Goal: Task Accomplishment & Management: Use online tool/utility

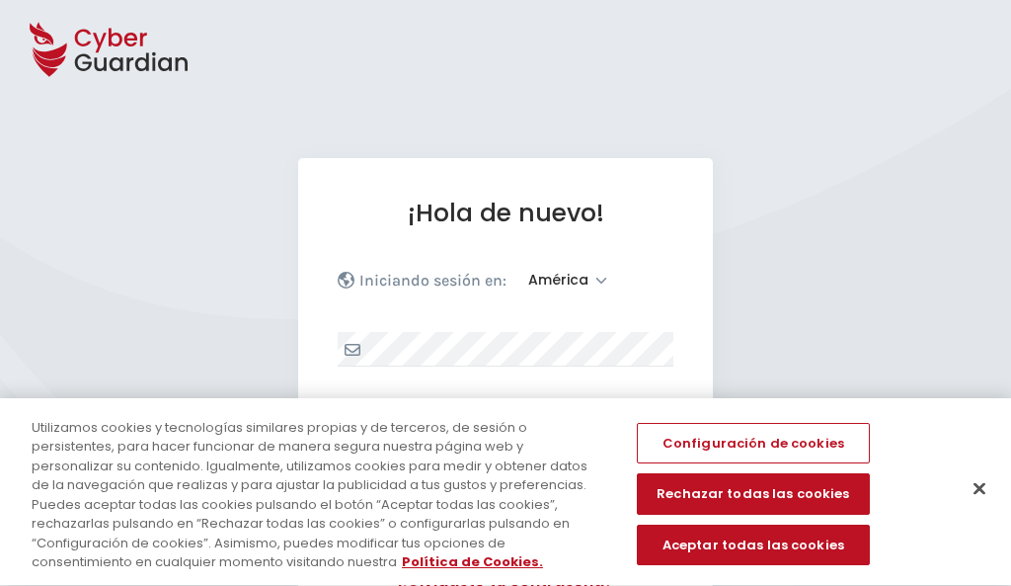
select select "América"
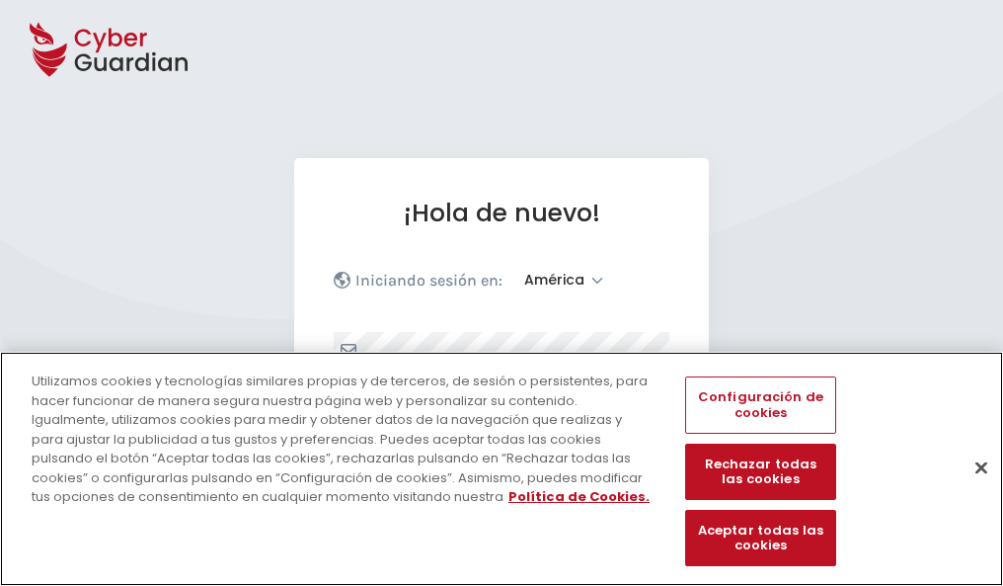
scroll to position [258, 0]
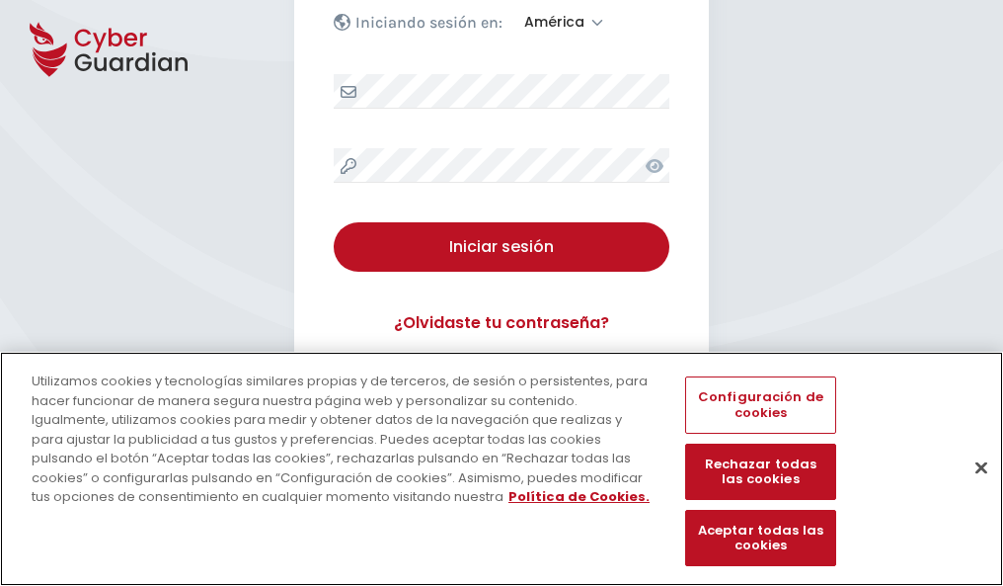
click at [972, 488] on button "Cerrar" at bounding box center [981, 466] width 43 height 43
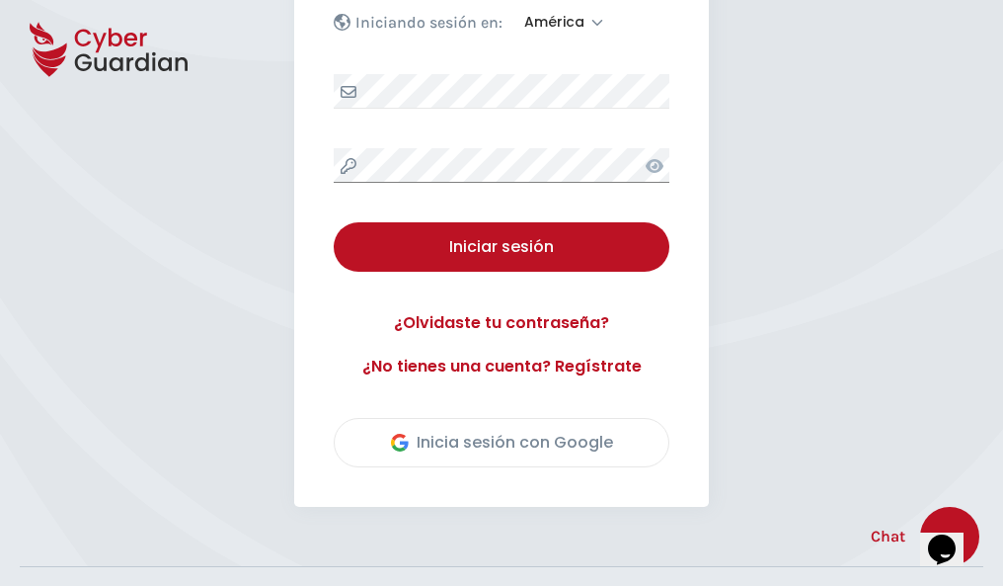
scroll to position [448, 0]
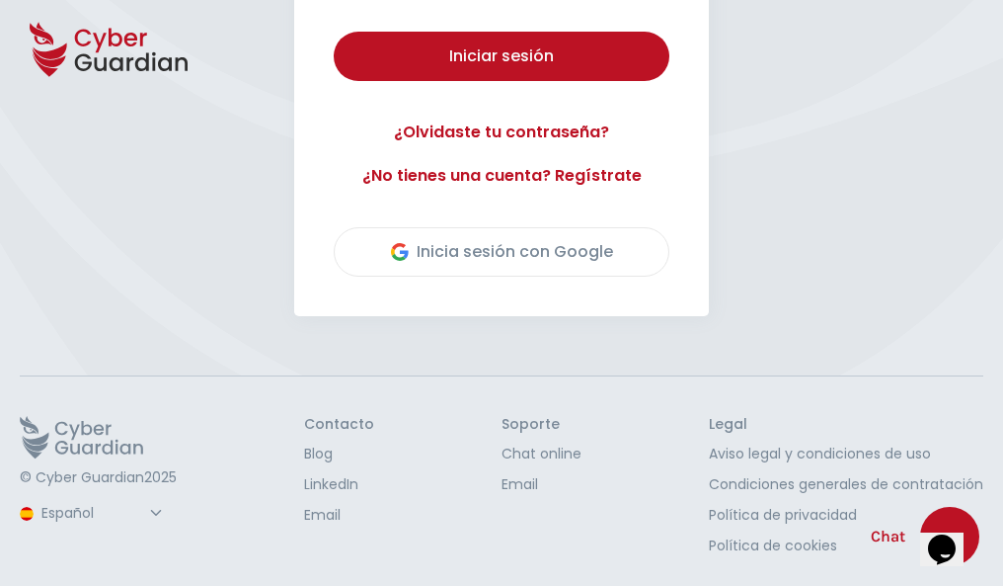
click at [334, 32] on button "Iniciar sesión" at bounding box center [502, 56] width 336 height 49
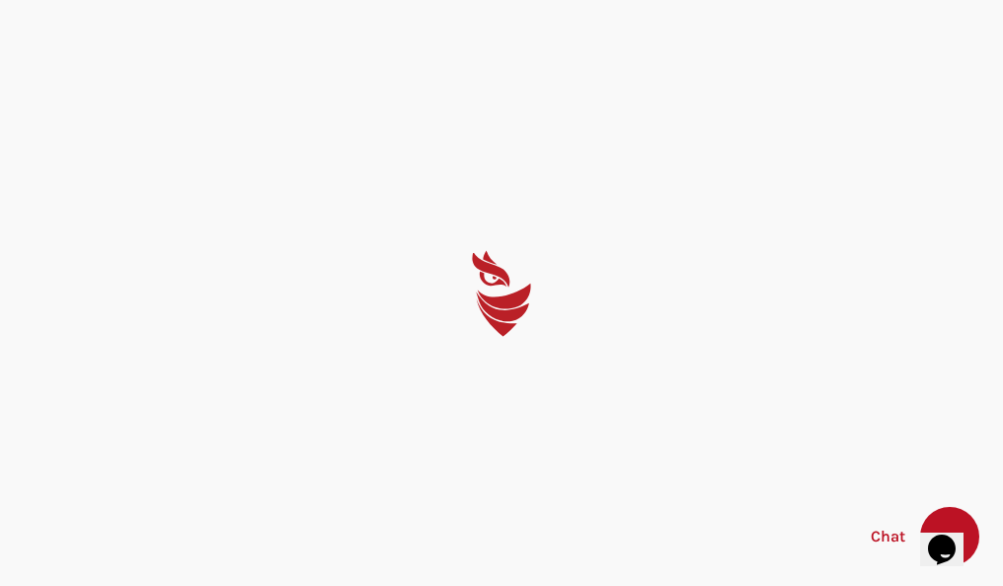
scroll to position [0, 0]
select select "English"
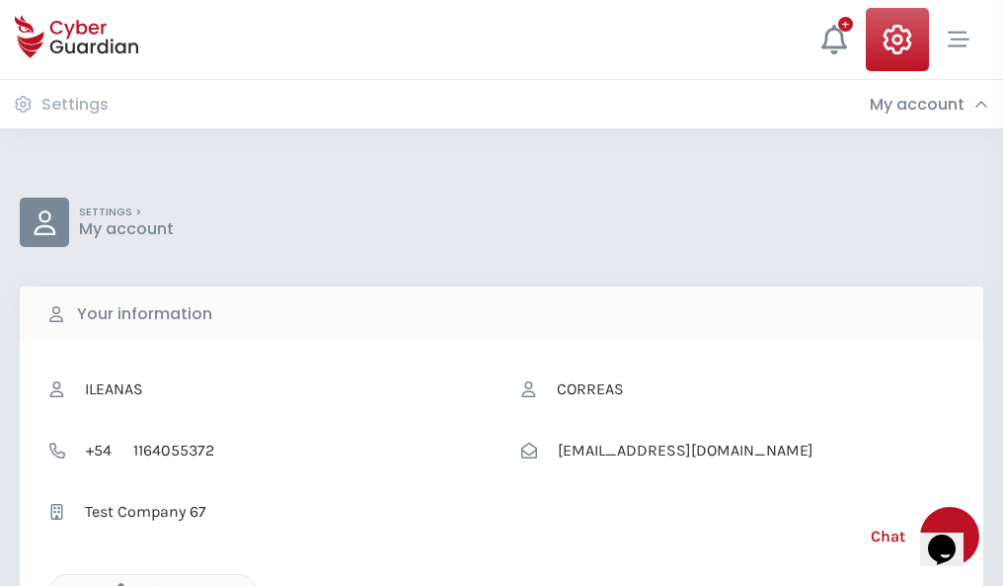
click at [116, 584] on icon "button" at bounding box center [116, 591] width 17 height 17
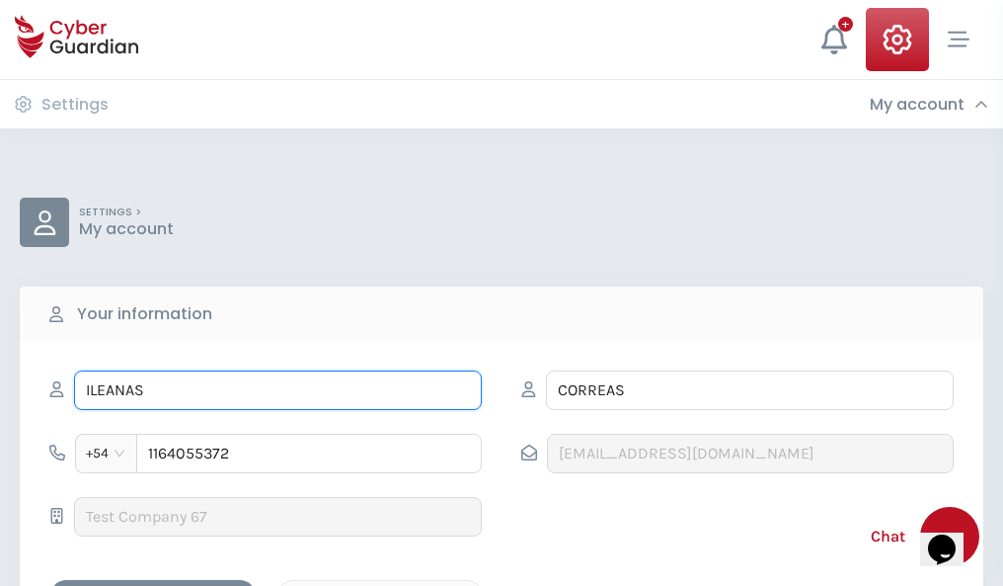
click at [277, 390] on input "ILEANAS" at bounding box center [278, 389] width 408 height 39
type input "I"
type input "Samu"
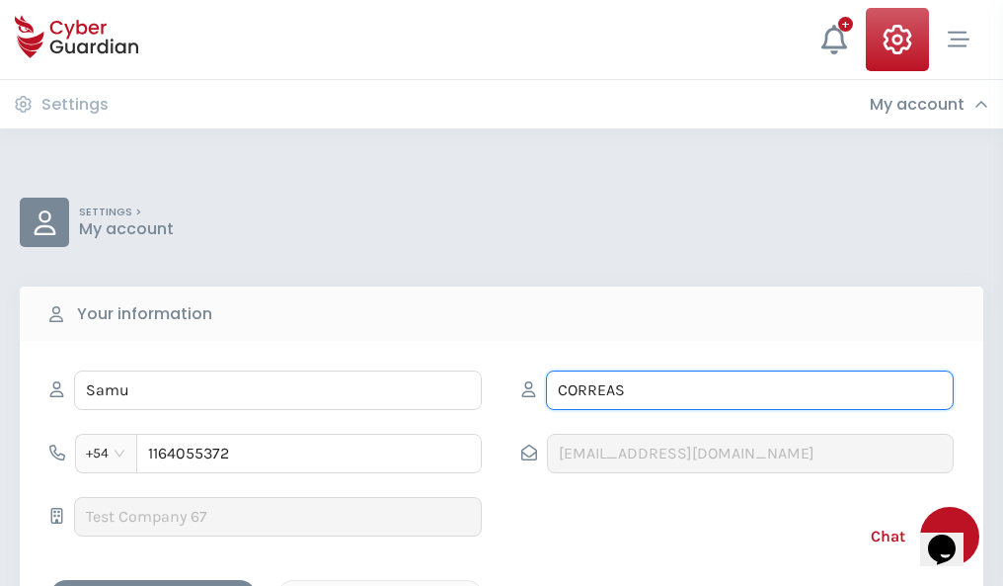
click at [750, 390] on input "CORREAS" at bounding box center [750, 389] width 408 height 39
type input "C"
type input "Conde"
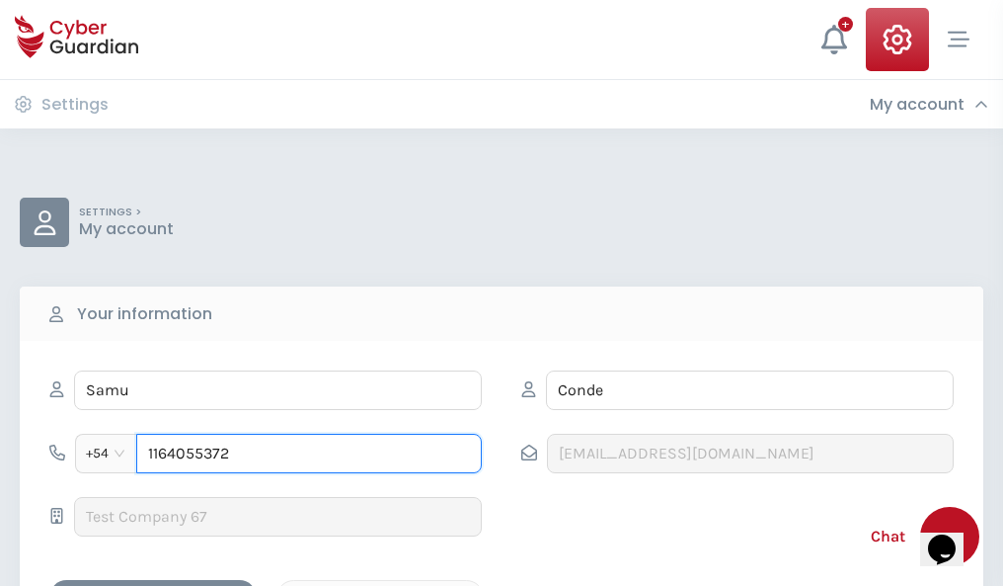
click at [309, 453] on input "1164055372" at bounding box center [309, 453] width 346 height 39
type input "1"
type input "4972016459"
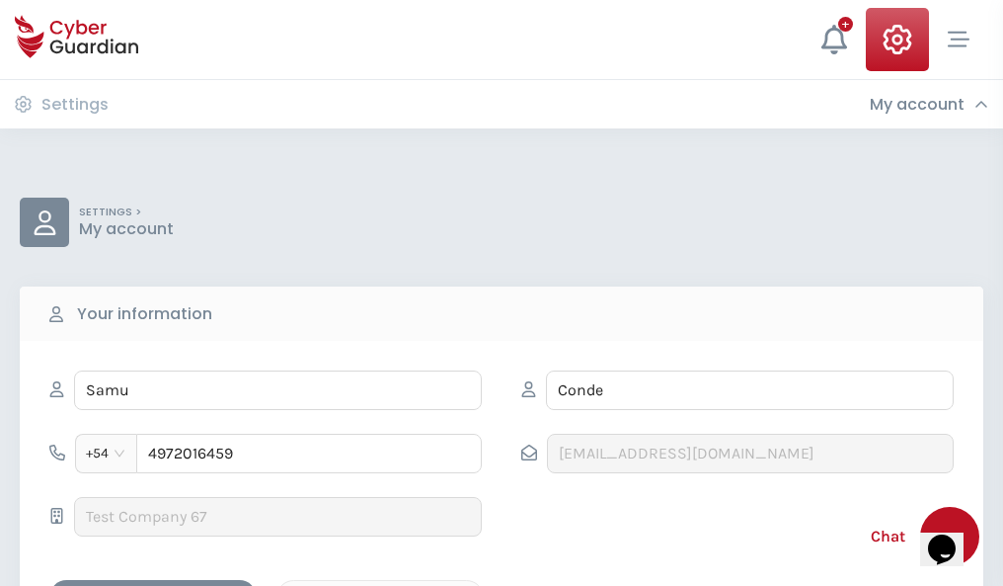
click at [380, 585] on div "Cancel" at bounding box center [380, 597] width 176 height 25
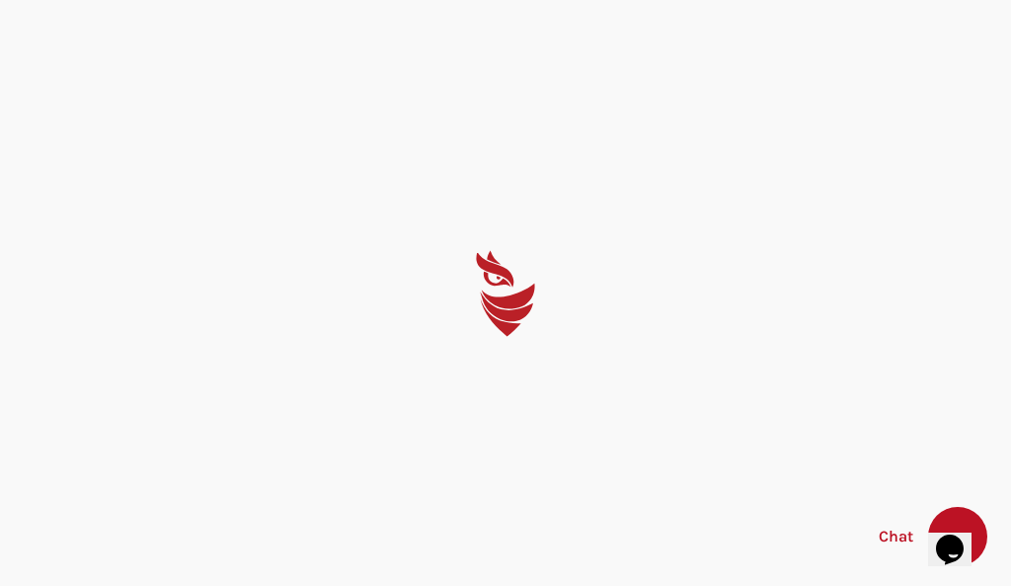
select select "English"
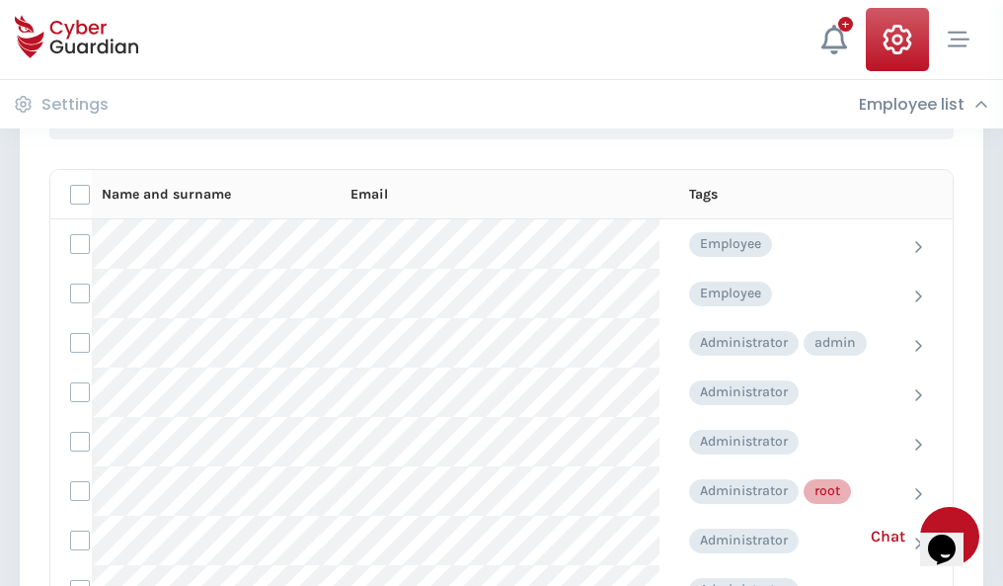
scroll to position [993, 0]
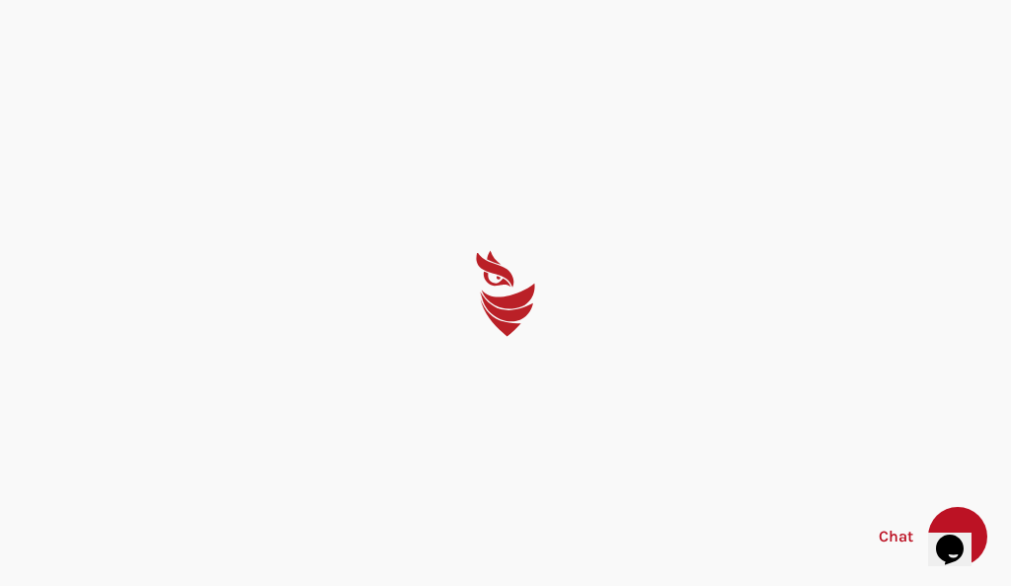
select select "English"
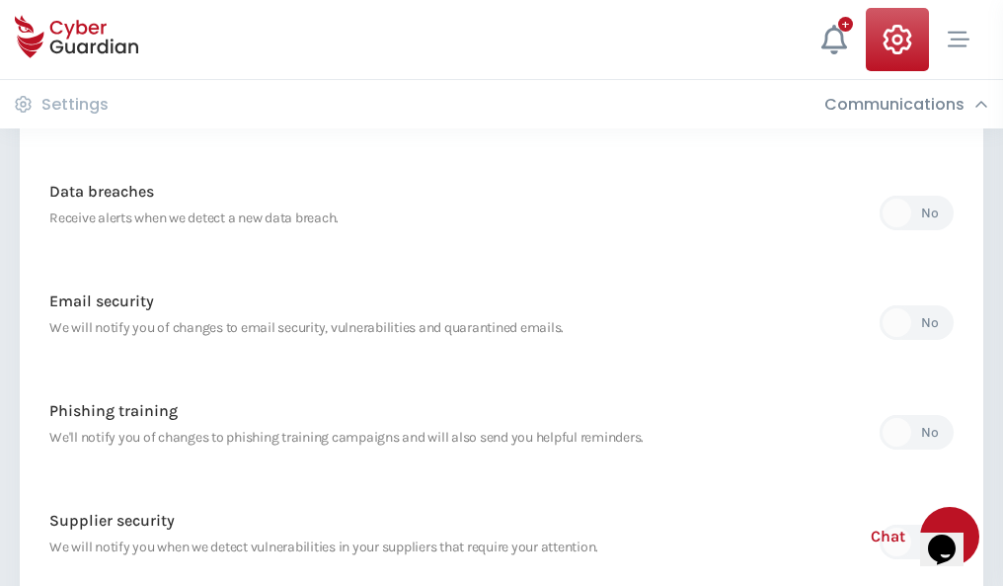
scroll to position [1040, 0]
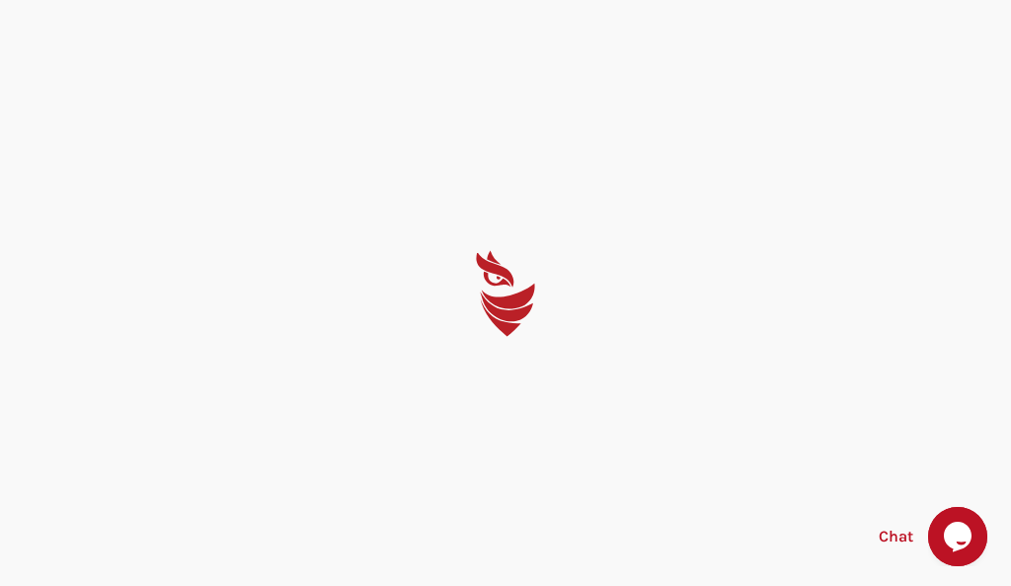
select select "English"
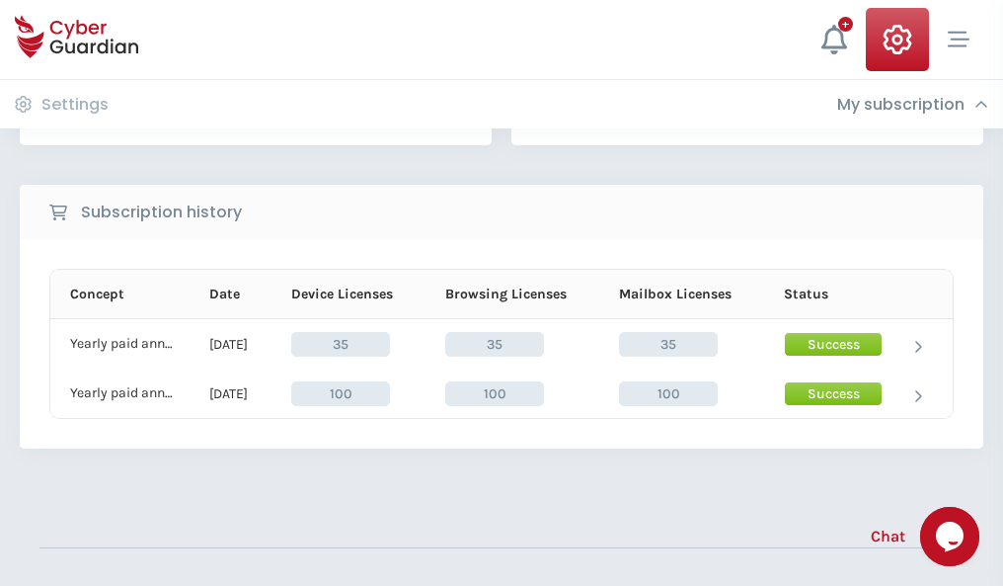
scroll to position [550, 0]
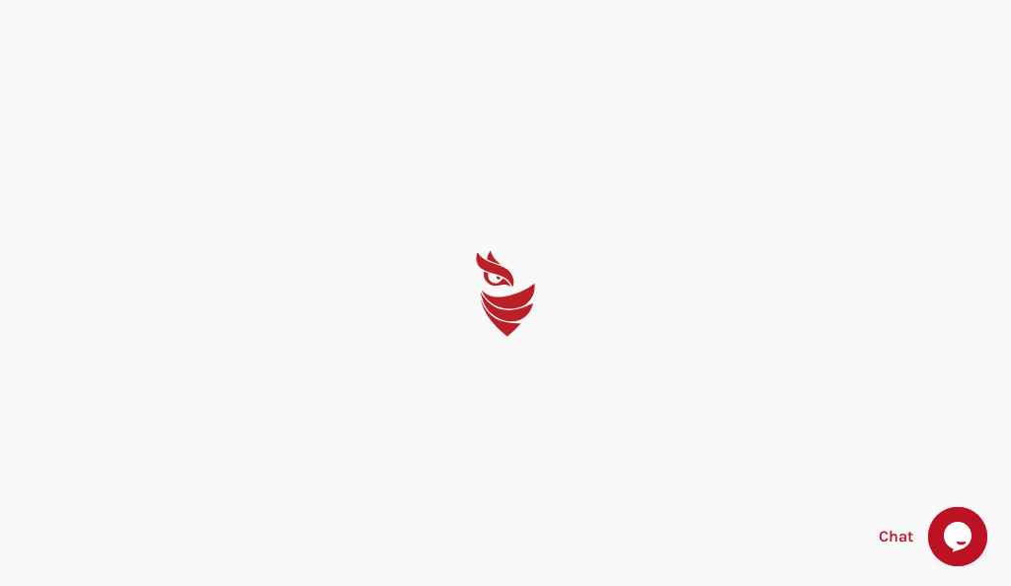
select select "English"
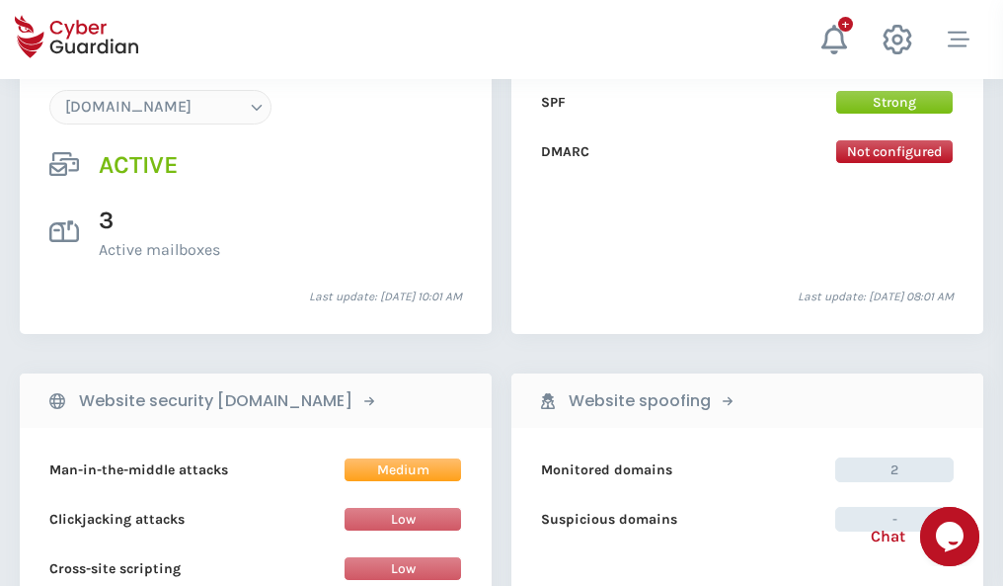
scroll to position [2103, 0]
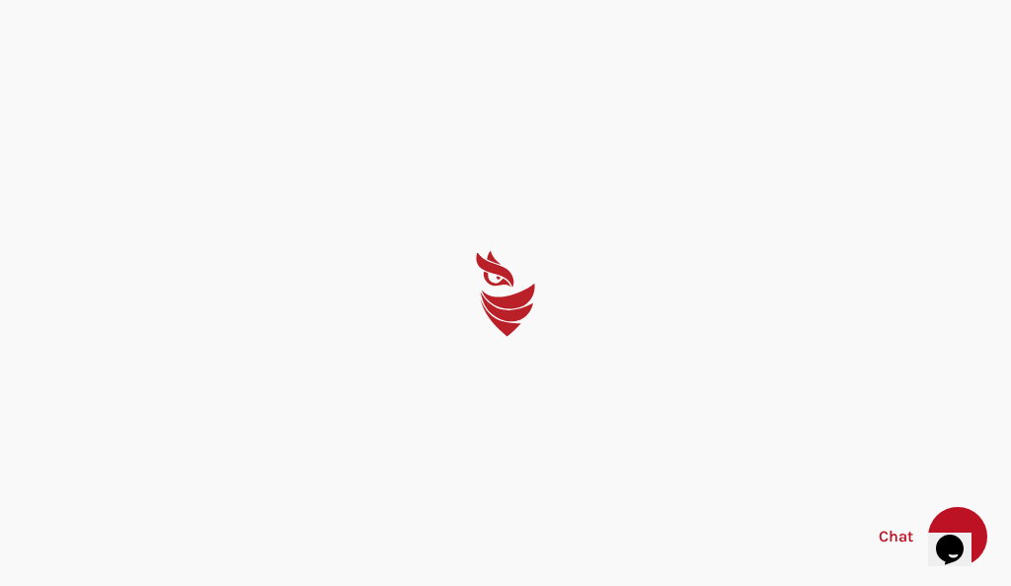
select select "English"
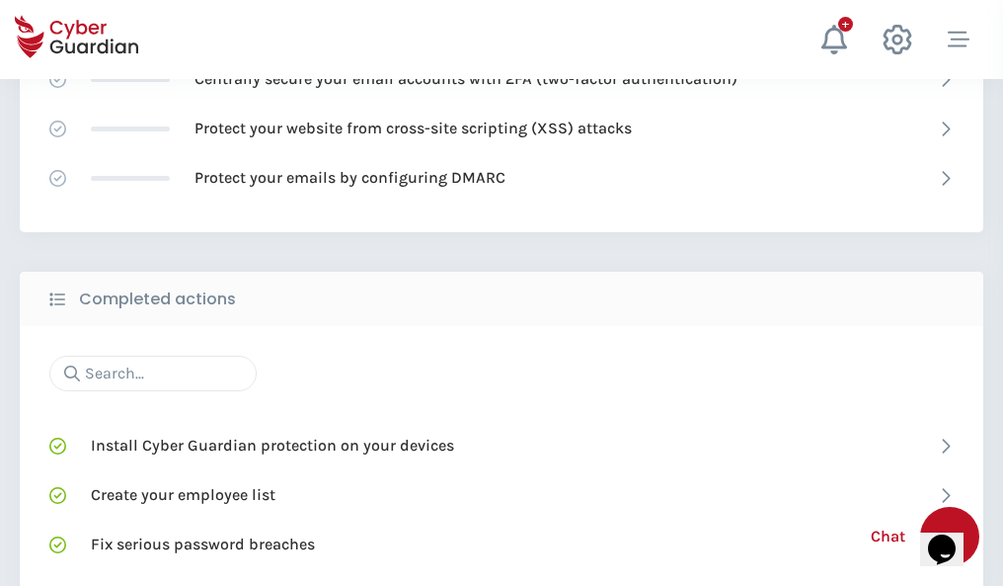
scroll to position [1315, 0]
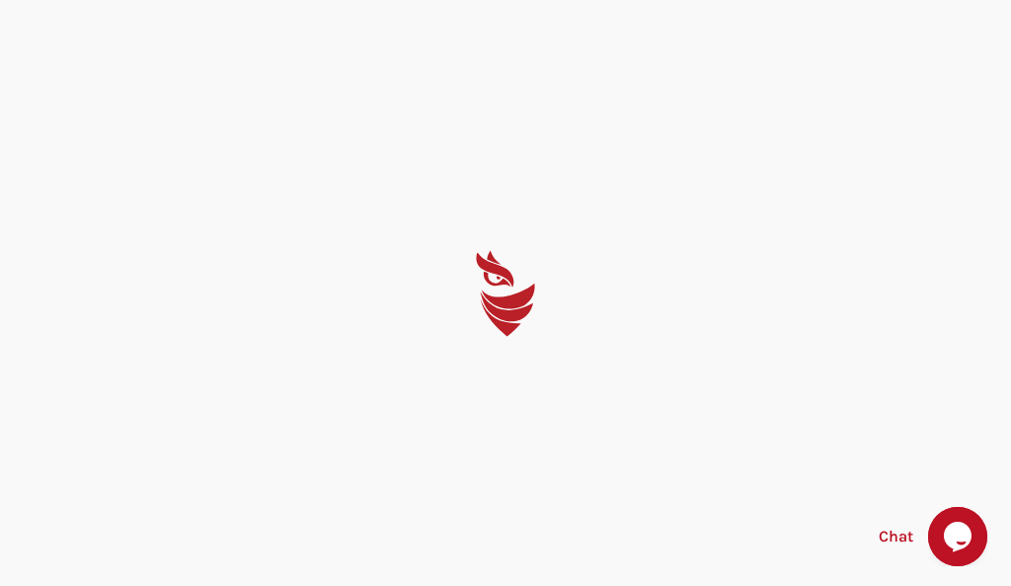
select select "English"
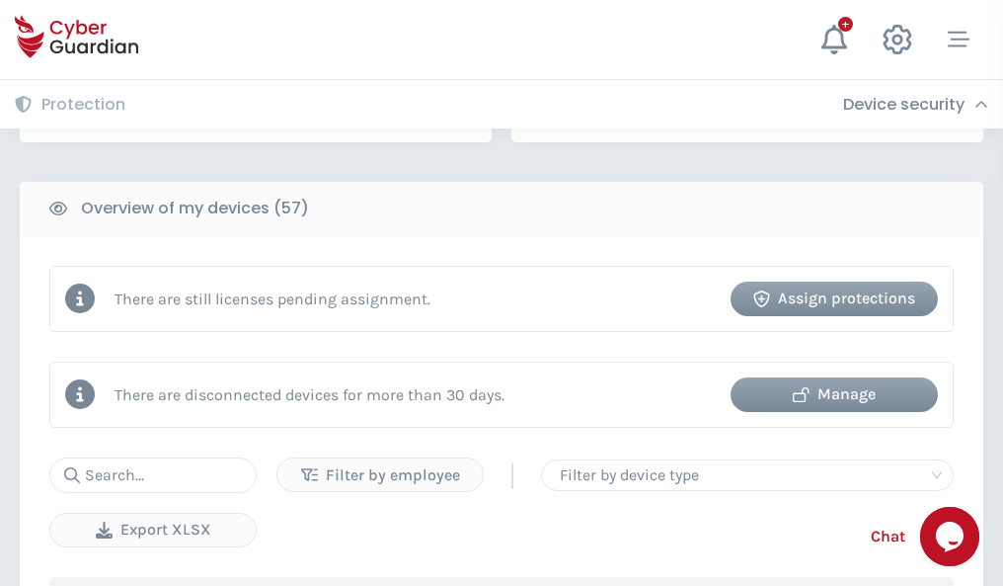
scroll to position [1914, 0]
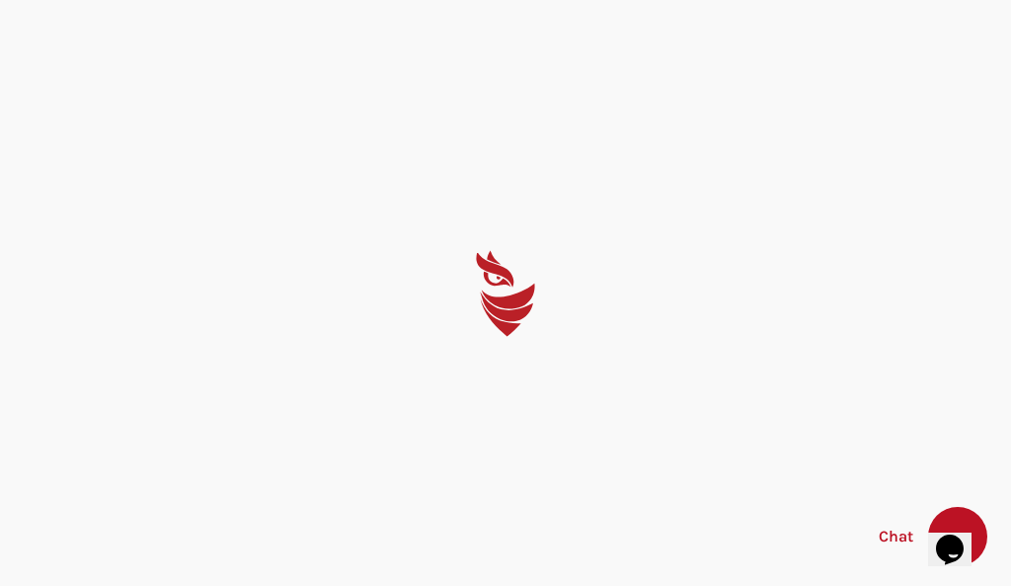
select select "English"
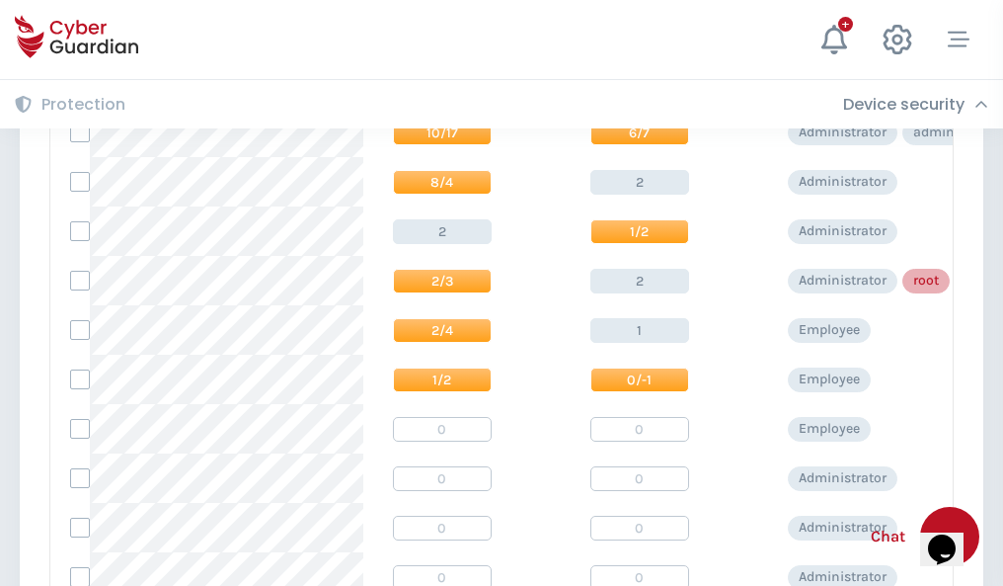
scroll to position [995, 0]
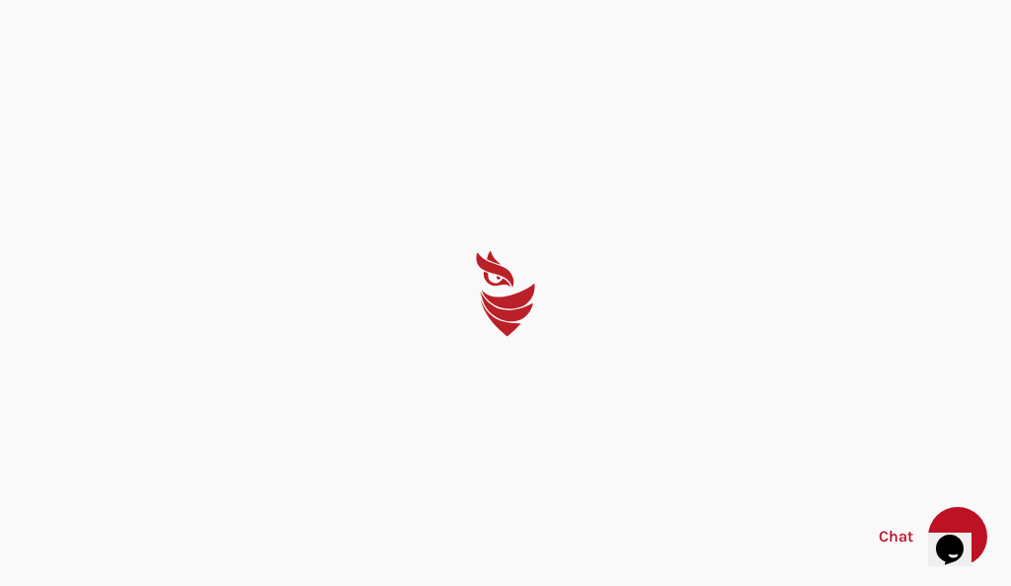
select select "English"
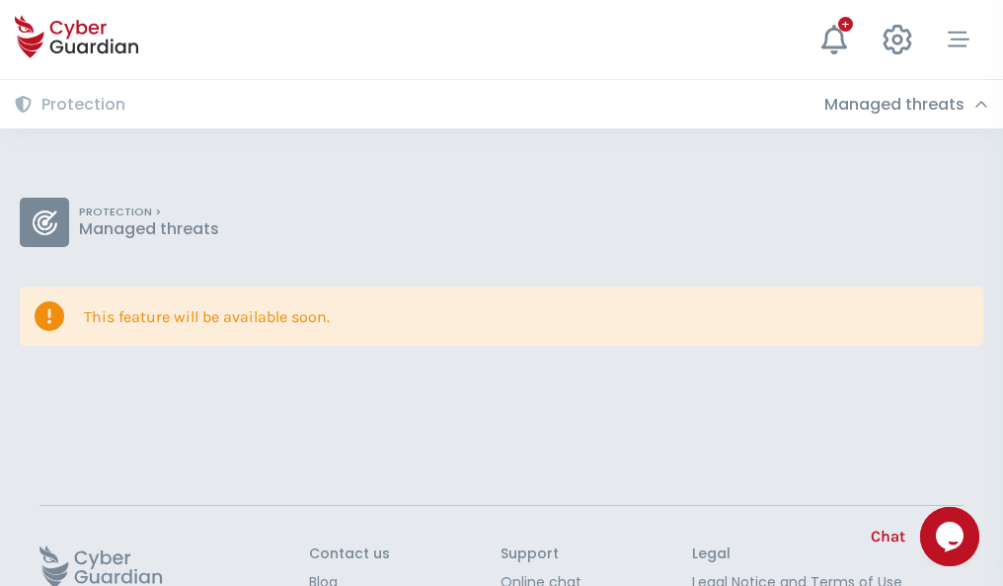
scroll to position [128, 0]
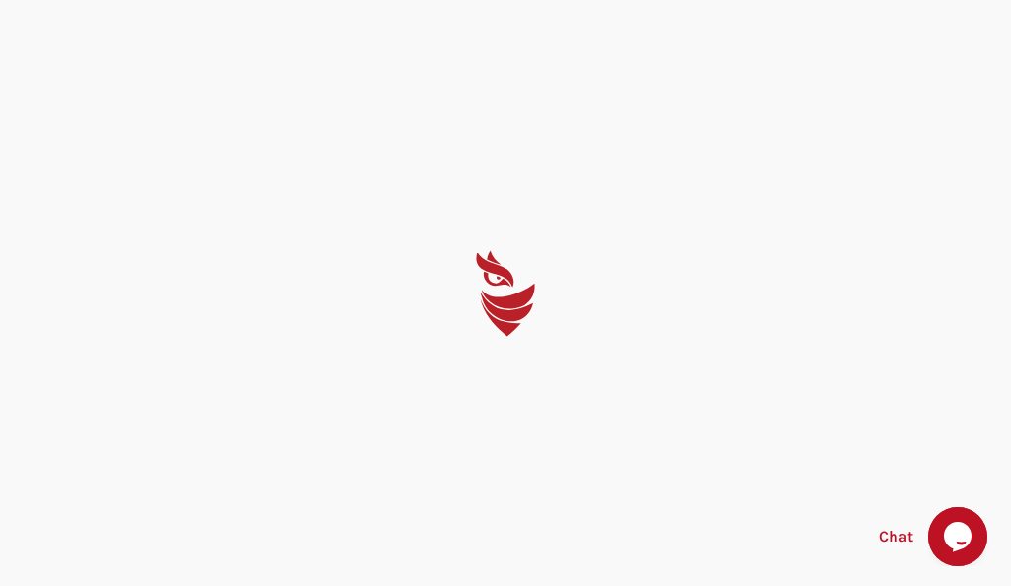
select select "English"
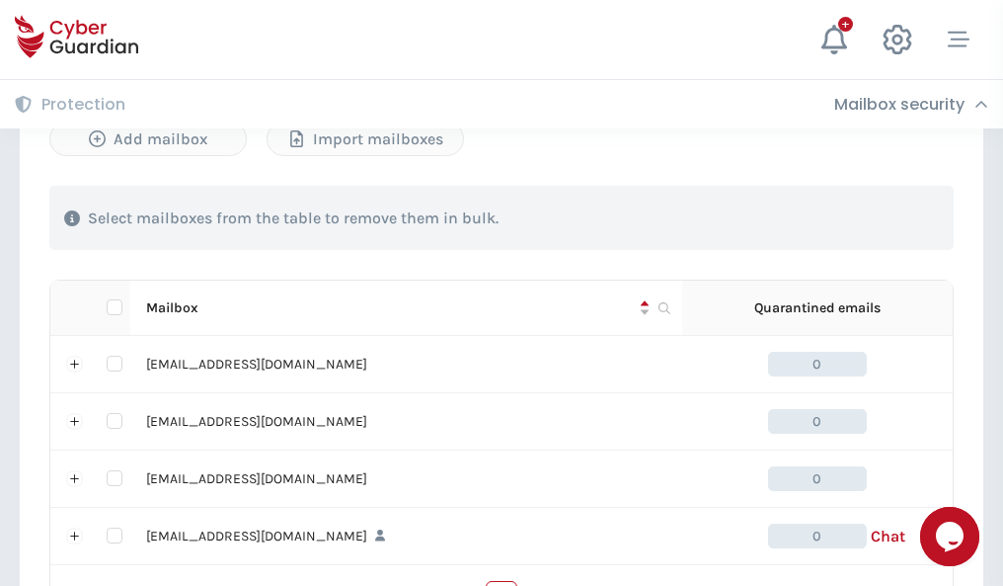
scroll to position [973, 0]
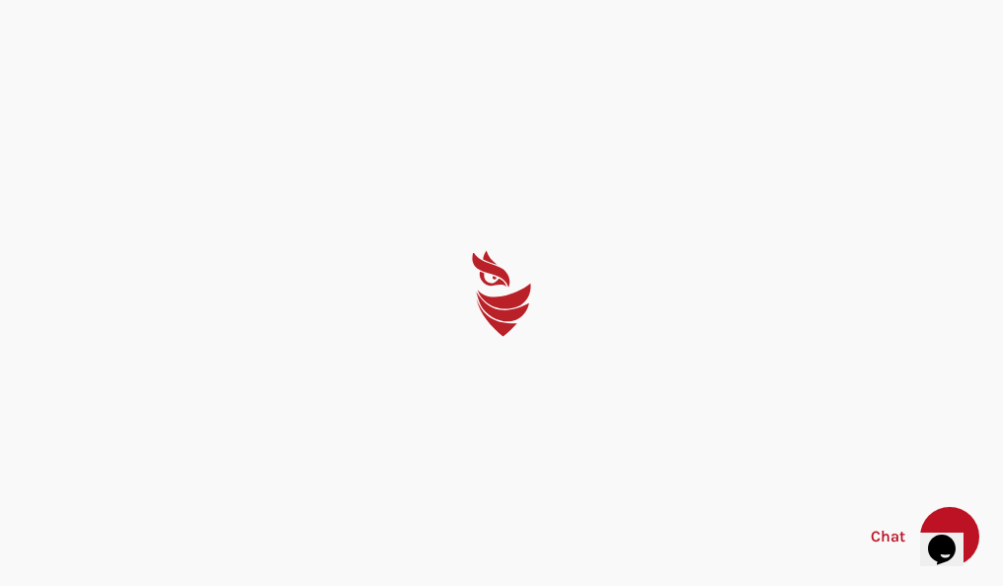
select select "English"
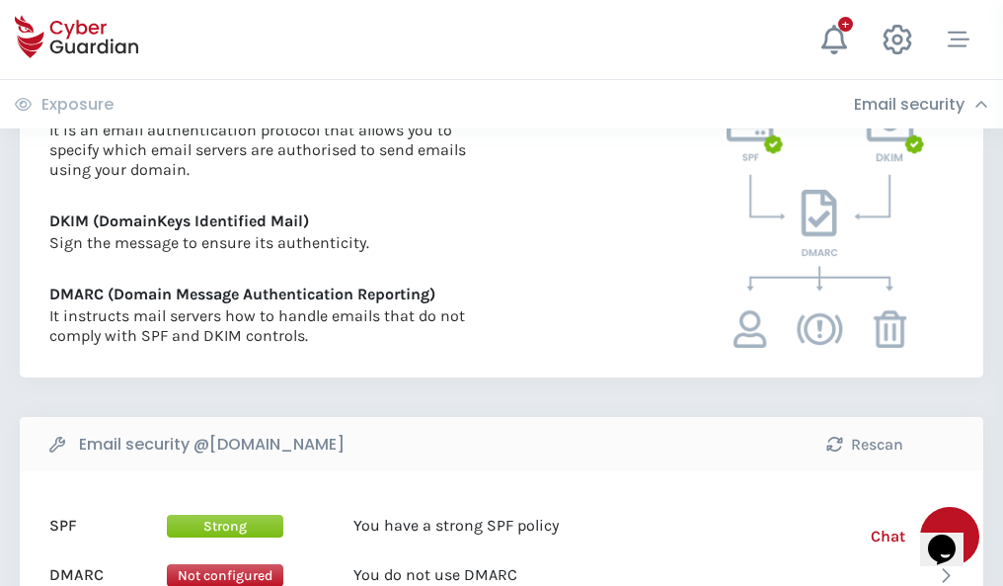
scroll to position [1066, 0]
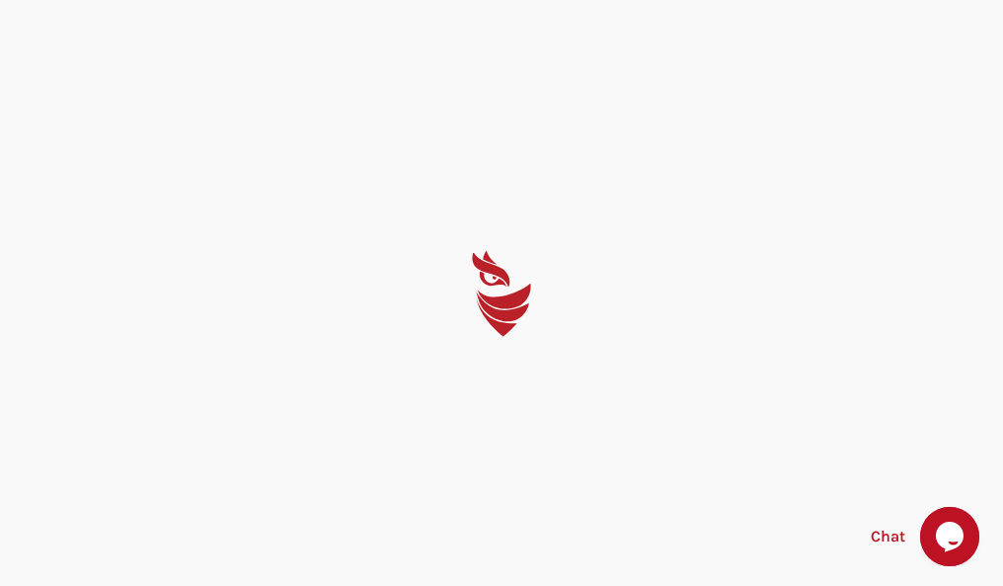
select select "English"
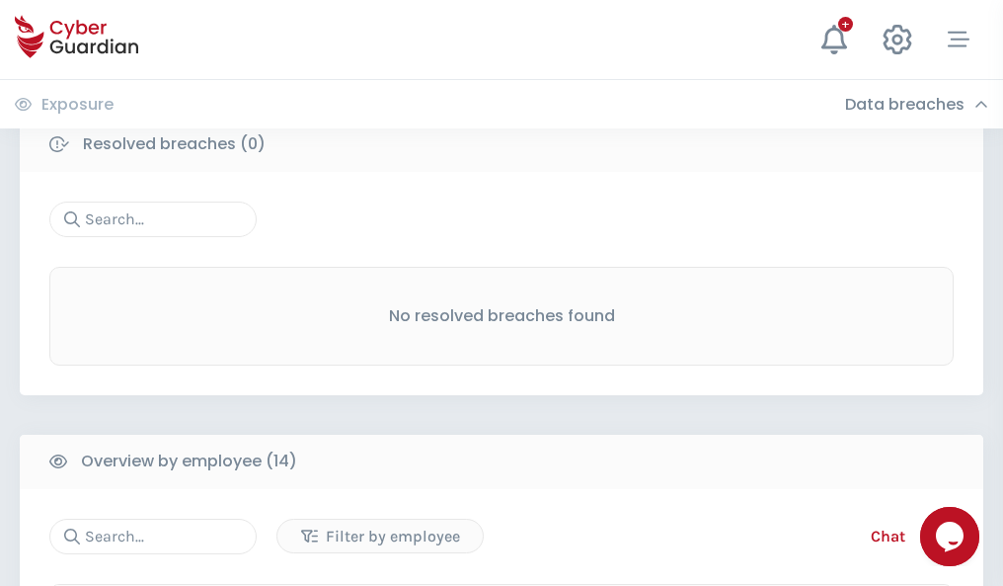
scroll to position [1783, 0]
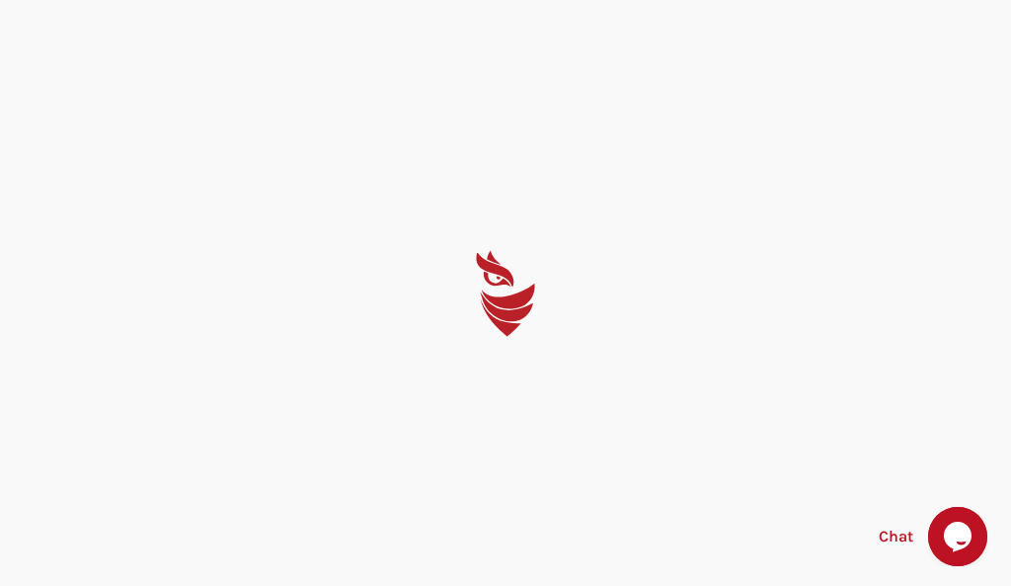
select select "English"
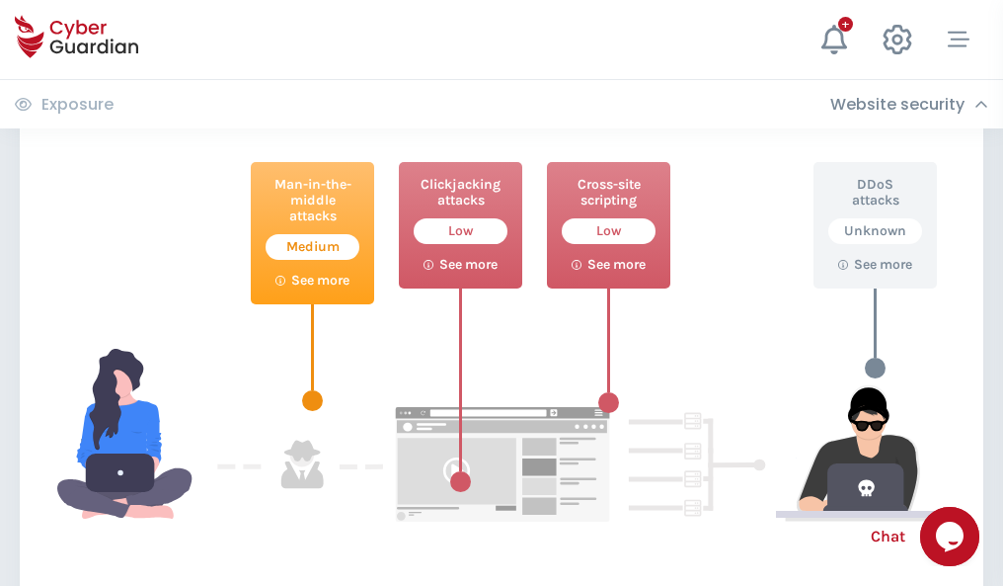
scroll to position [1075, 0]
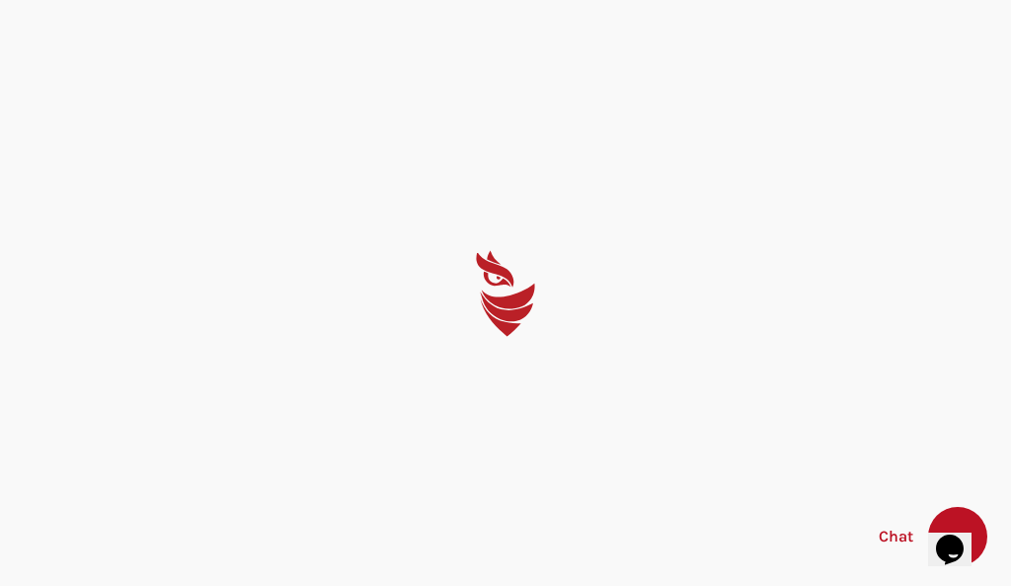
select select "English"
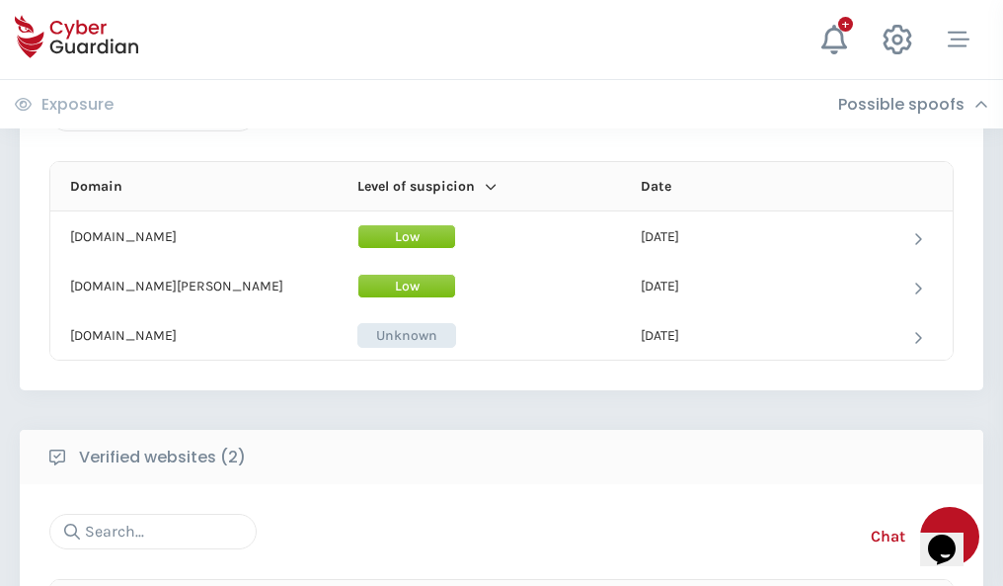
scroll to position [1185, 0]
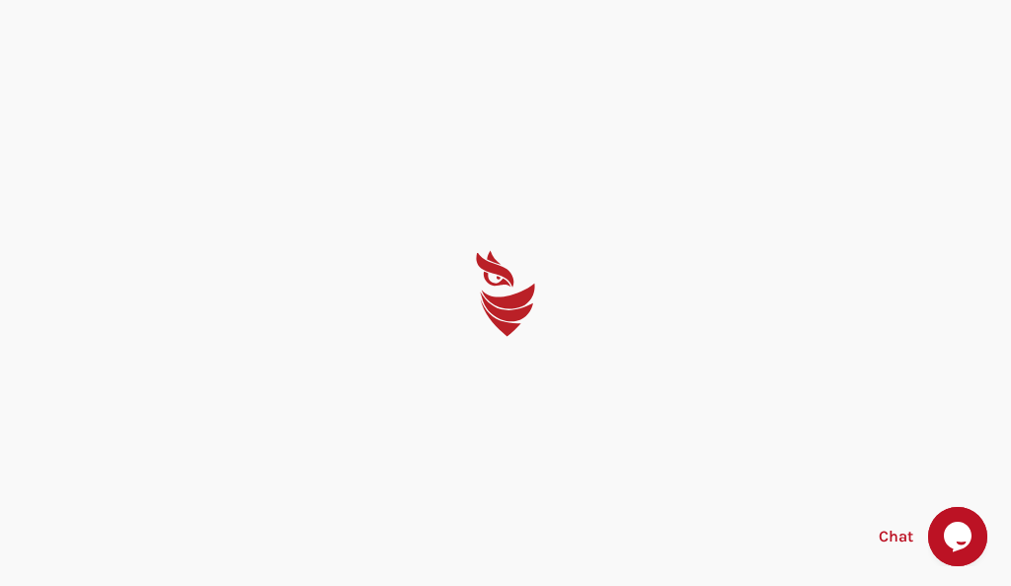
select select "English"
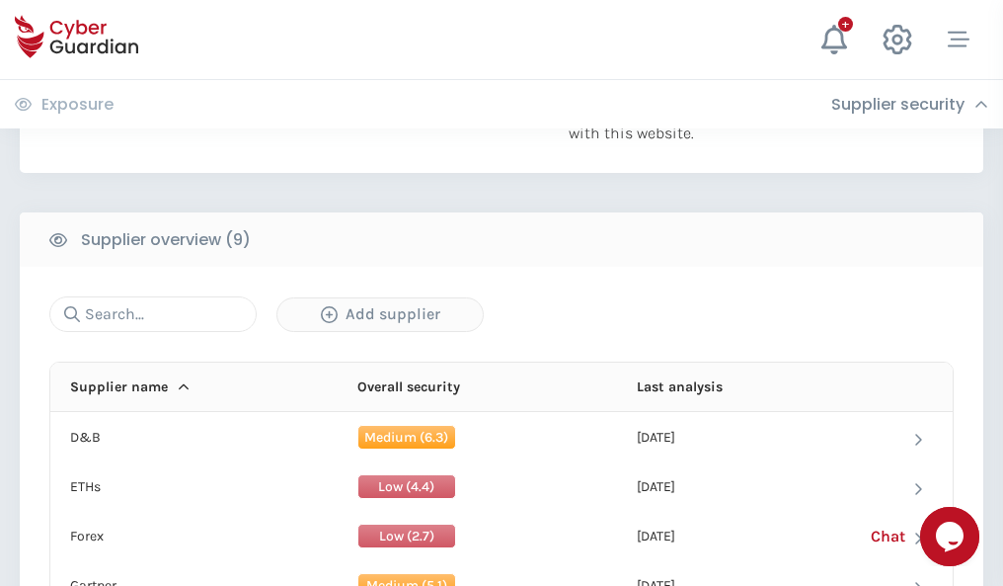
scroll to position [1378, 0]
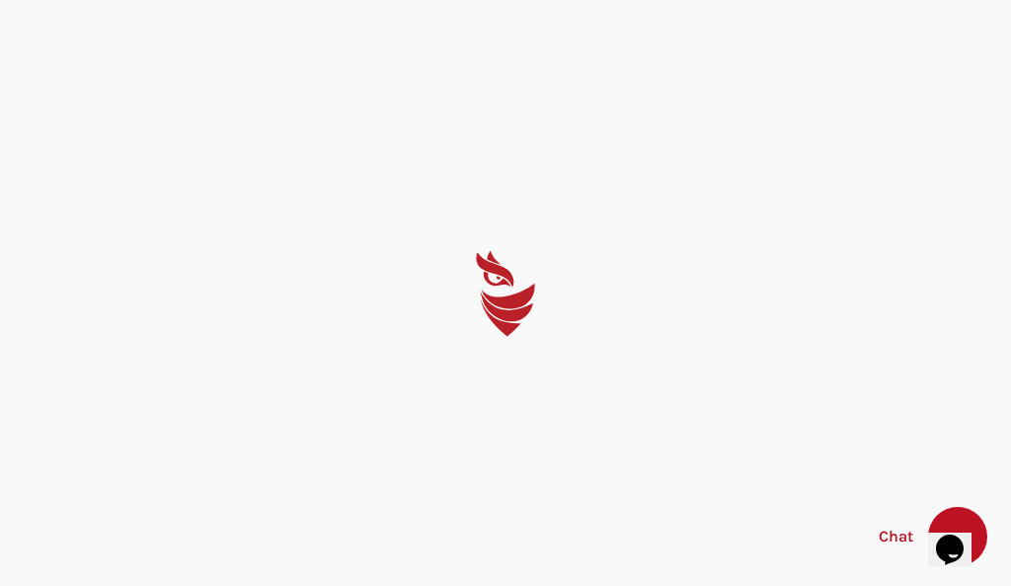
select select "English"
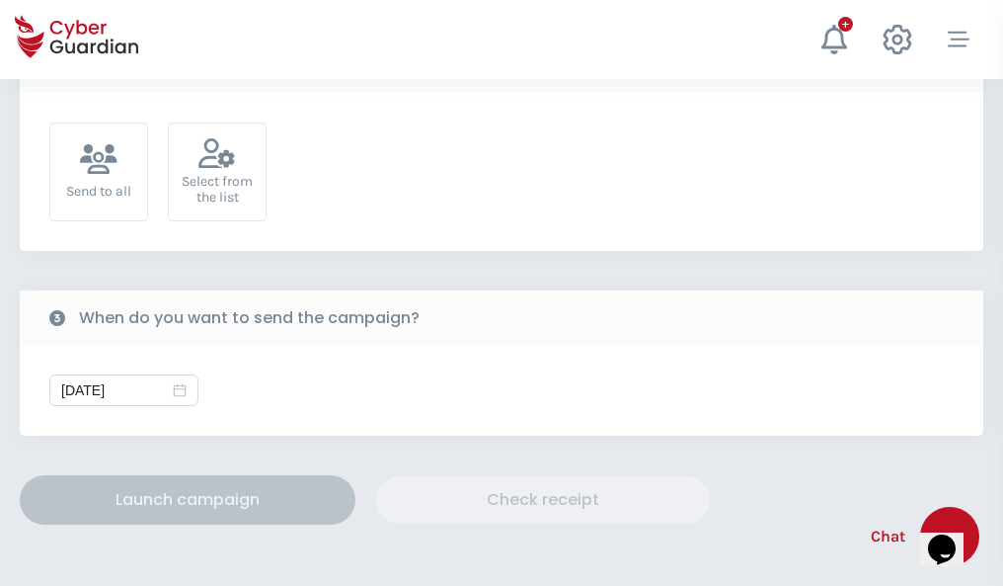
scroll to position [723, 0]
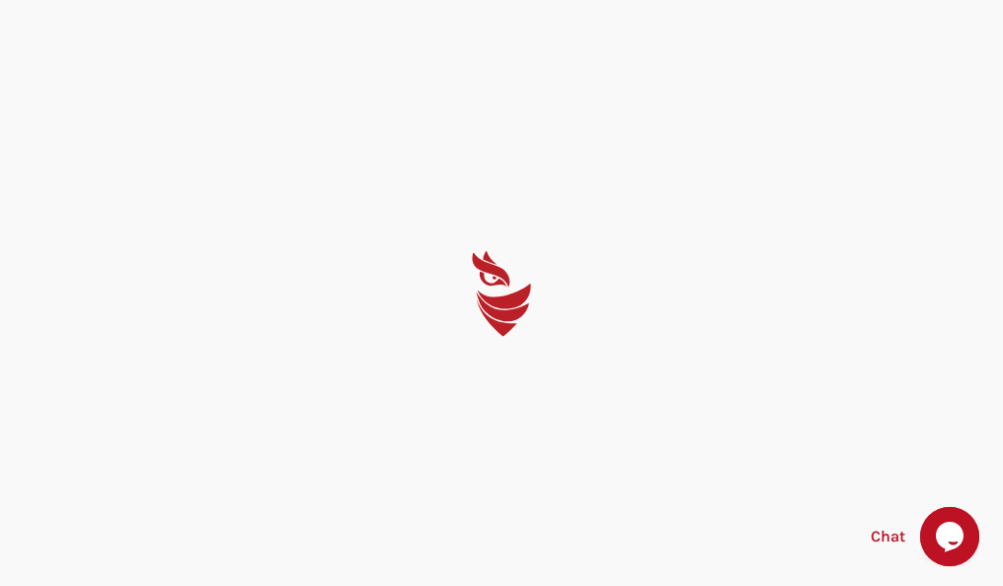
select select "English"
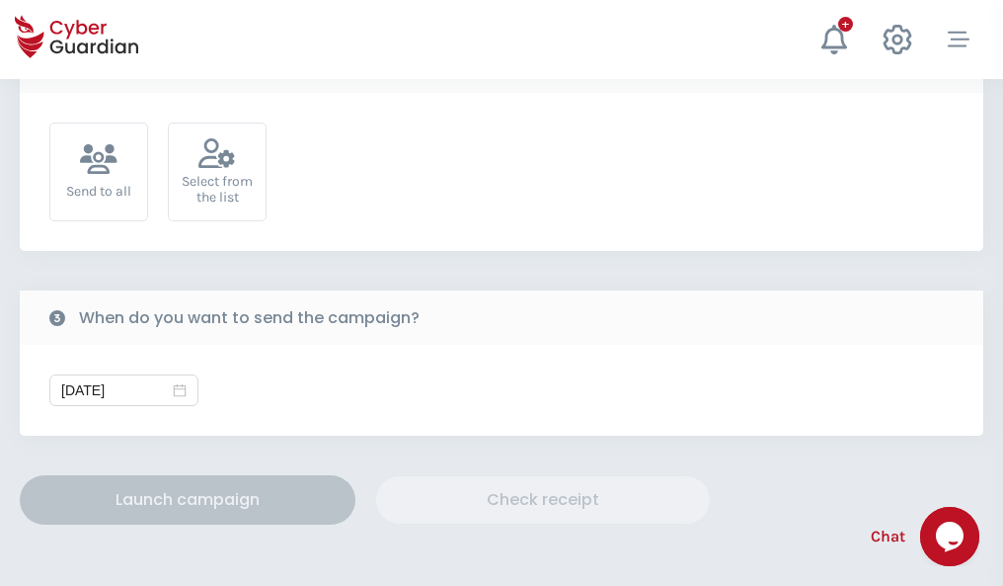
scroll to position [723, 0]
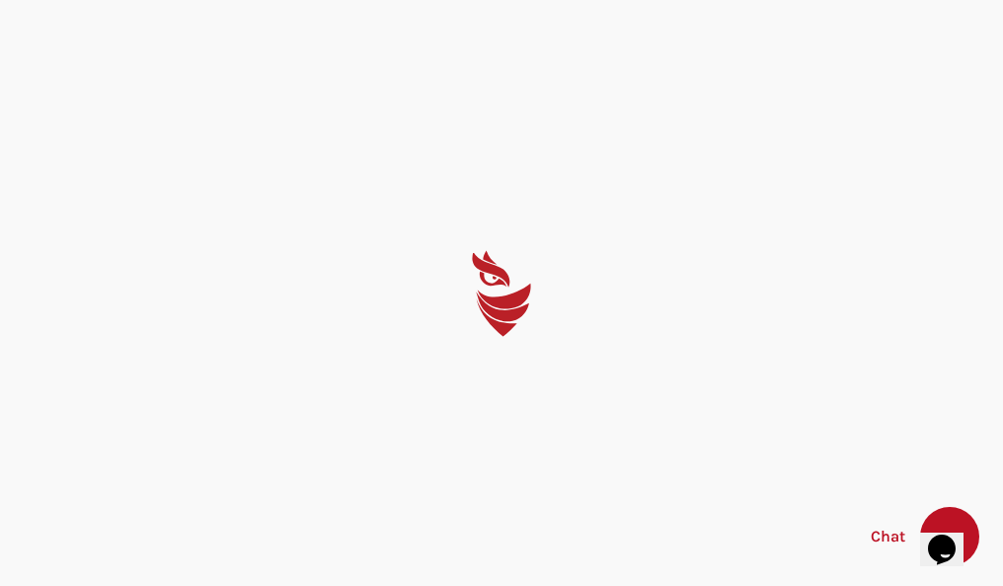
select select "English"
